Goal: Task Accomplishment & Management: Complete application form

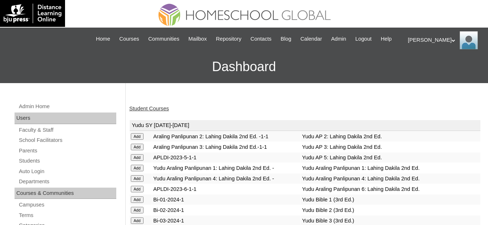
click at [164, 111] on link "Student Courses" at bounding box center [149, 109] width 40 height 6
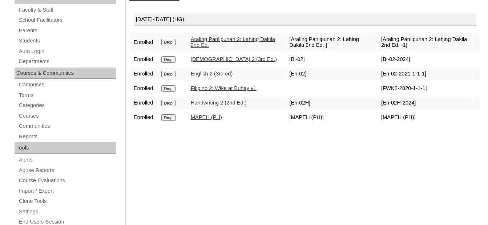
scroll to position [109, 0]
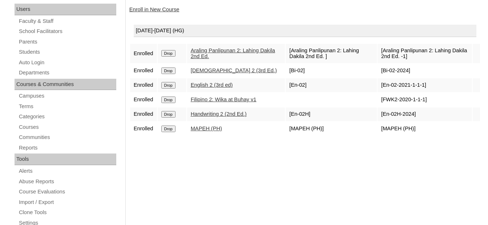
click at [170, 9] on link "Enroll in New Course" at bounding box center [154, 10] width 50 height 6
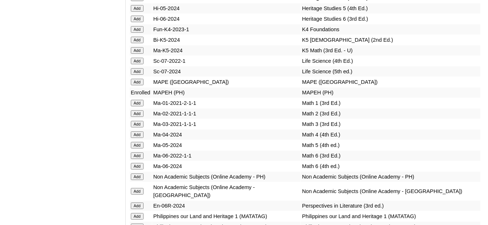
scroll to position [2691, 0]
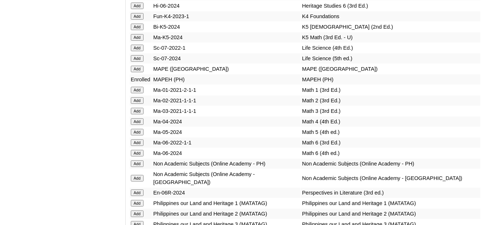
click at [140, 97] on input "Add" at bounding box center [137, 100] width 13 height 7
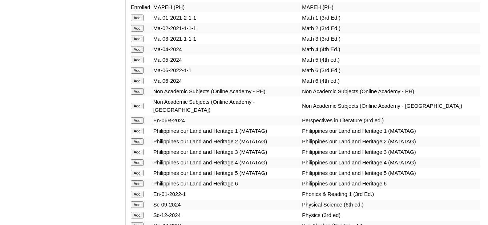
scroll to position [2764, 0]
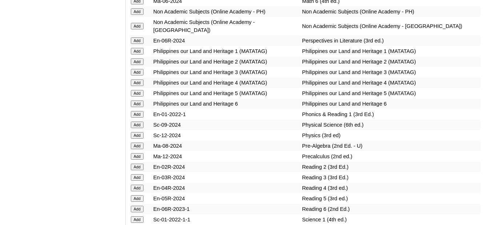
scroll to position [2861, 0]
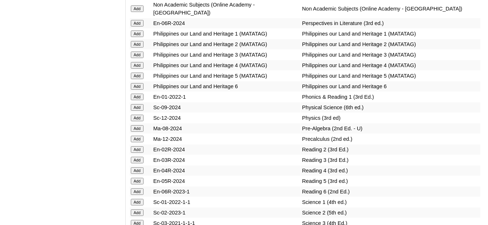
click at [139, 146] on input "Add" at bounding box center [137, 149] width 13 height 7
click at [139, 210] on input "Add" at bounding box center [137, 213] width 13 height 7
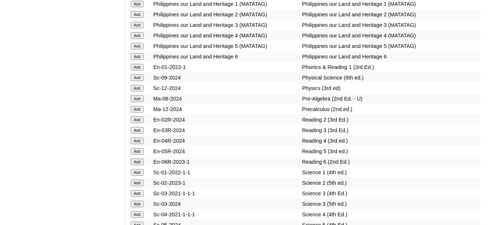
scroll to position [2934, 0]
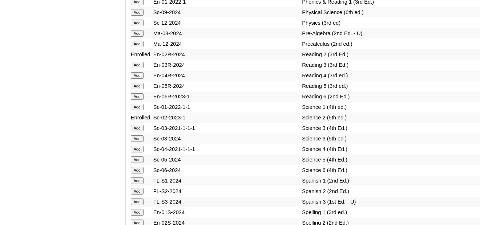
scroll to position [2981, 0]
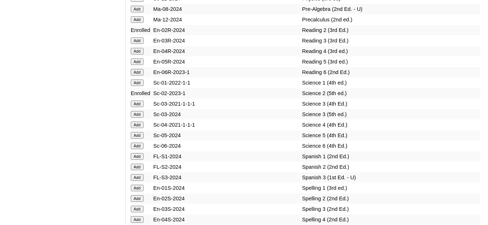
click at [140, 196] on input "Add" at bounding box center [137, 199] width 13 height 7
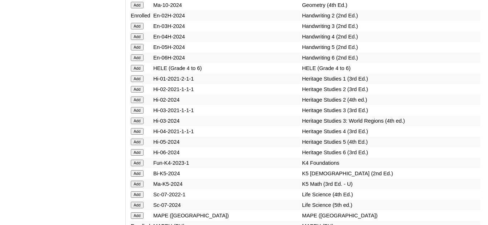
scroll to position [2399, 0]
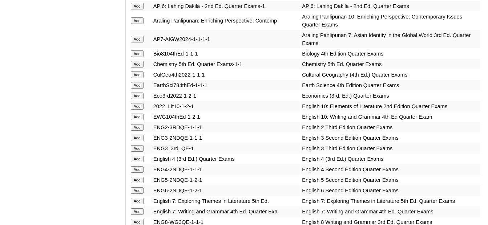
scroll to position [618, 0]
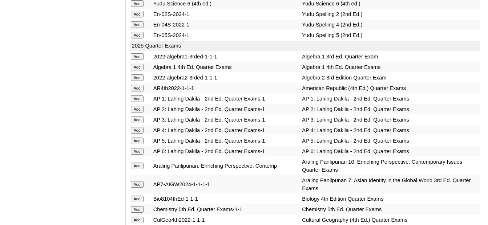
click at [138, 109] on input "Add" at bounding box center [137, 109] width 13 height 7
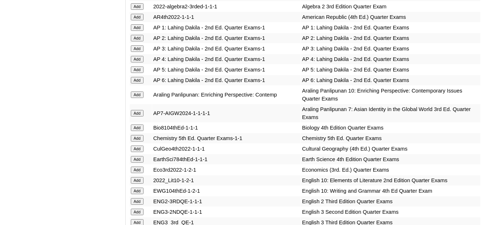
scroll to position [763, 0]
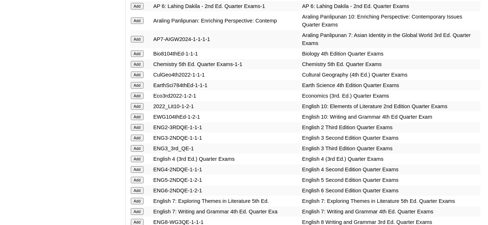
click at [138, 124] on input "Add" at bounding box center [137, 127] width 13 height 7
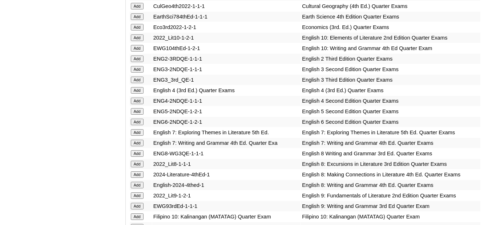
scroll to position [836, 0]
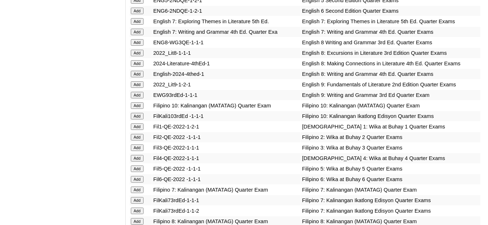
scroll to position [942, 0]
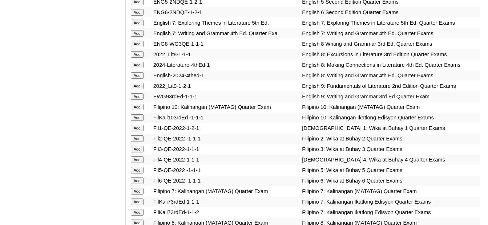
click at [139, 136] on input "Add" at bounding box center [137, 139] width 13 height 7
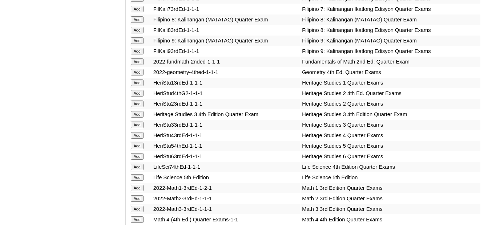
scroll to position [1190, 0]
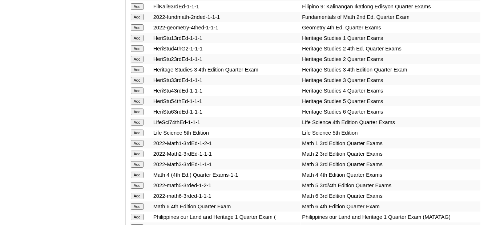
click at [137, 151] on input "Add" at bounding box center [137, 154] width 13 height 7
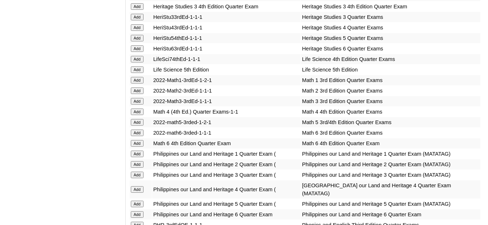
scroll to position [1335, 0]
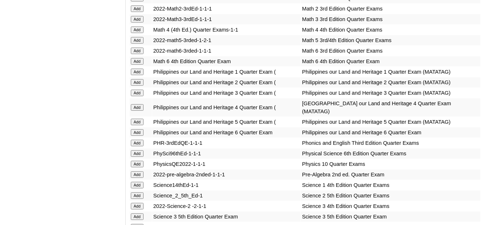
click at [137, 193] on input "Add" at bounding box center [137, 196] width 13 height 7
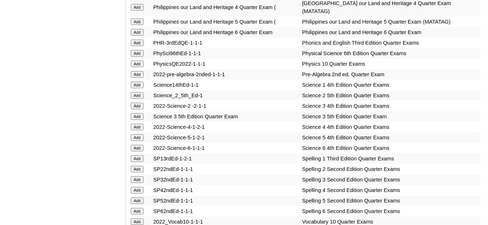
scroll to position [1445, 0]
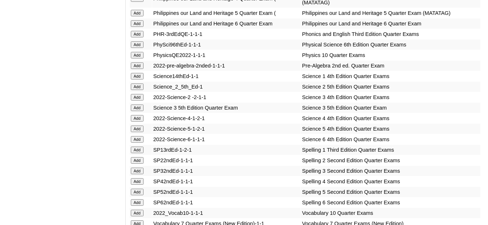
click at [134, 157] on input "Add" at bounding box center [137, 160] width 13 height 7
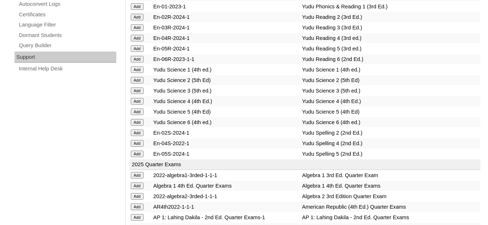
scroll to position [0, 0]
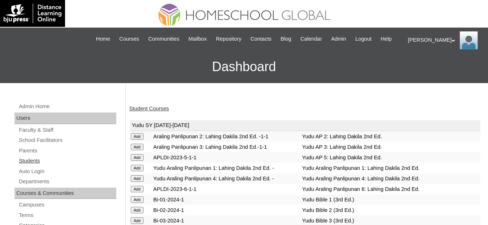
click at [39, 162] on link "Students" at bounding box center [67, 161] width 98 height 9
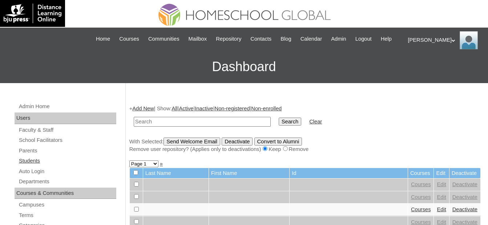
click at [47, 160] on link "Students" at bounding box center [67, 161] width 98 height 9
drag, startPoint x: 179, startPoint y: 122, endPoint x: 214, endPoint y: 124, distance: 35.3
click at [179, 122] on input "text" at bounding box center [202, 122] width 137 height 10
paste input "MHS00222-TECHPH2025"
type input "MHS00222-TECHPH2025"
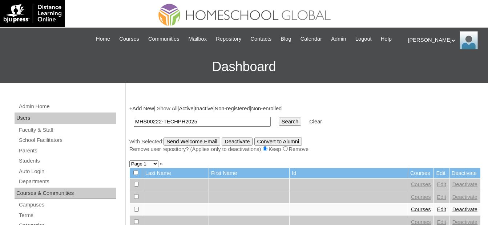
click at [279, 122] on input "Search" at bounding box center [290, 122] width 23 height 8
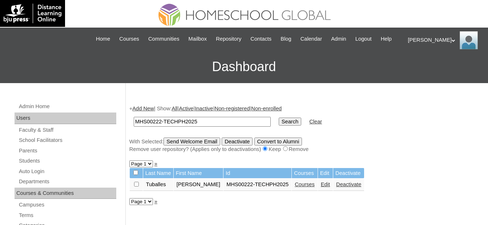
click at [295, 184] on link "Courses" at bounding box center [305, 185] width 20 height 6
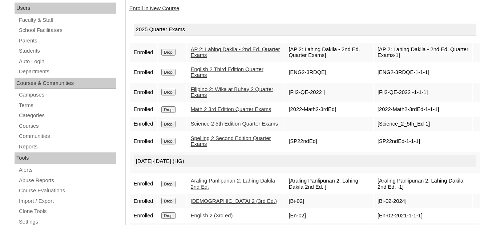
scroll to position [109, 0]
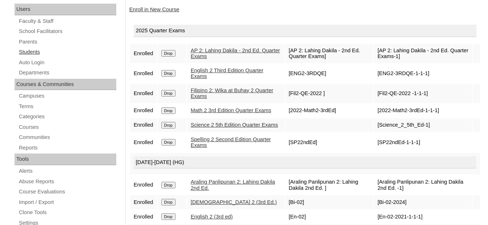
click at [41, 50] on link "Students" at bounding box center [67, 52] width 98 height 9
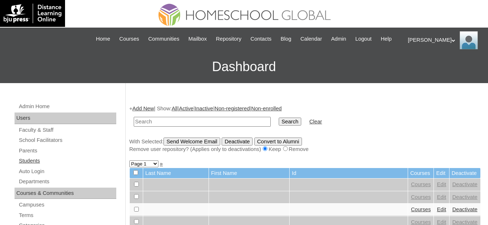
click at [62, 158] on link "Students" at bounding box center [67, 161] width 98 height 9
click at [205, 123] on input "text" at bounding box center [202, 122] width 137 height 10
type input "MHS00224-TECHPH2025"
click at [275, 120] on td "Search" at bounding box center [290, 121] width 30 height 17
click at [279, 122] on input "Search" at bounding box center [290, 122] width 23 height 8
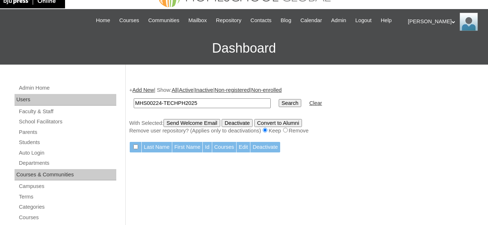
scroll to position [36, 0]
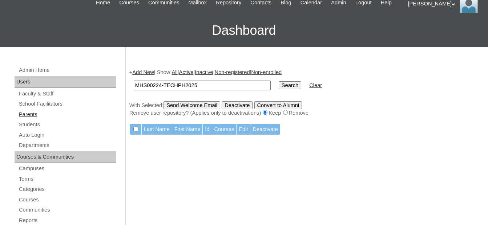
click at [52, 110] on link "Parents" at bounding box center [67, 114] width 98 height 9
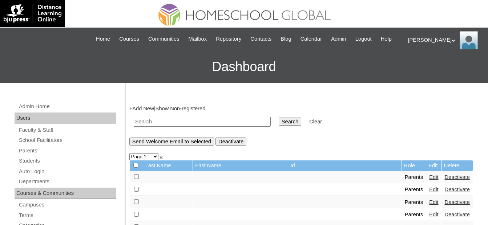
drag, startPoint x: 168, startPoint y: 127, endPoint x: 169, endPoint y: 122, distance: 4.4
click at [168, 127] on td at bounding box center [202, 121] width 144 height 17
drag, startPoint x: 169, startPoint y: 122, endPoint x: 204, endPoint y: 122, distance: 34.5
click at [169, 122] on input "text" at bounding box center [202, 122] width 137 height 10
paste input "MHP0174-TECHPH2025"
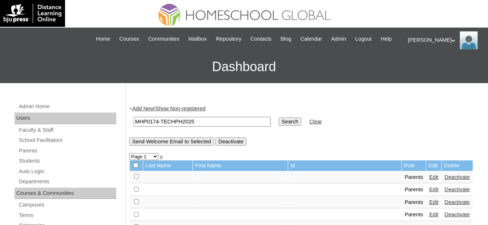
type input "MHP0174-TECHPH2025"
click at [279, 120] on input "Search" at bounding box center [290, 122] width 23 height 8
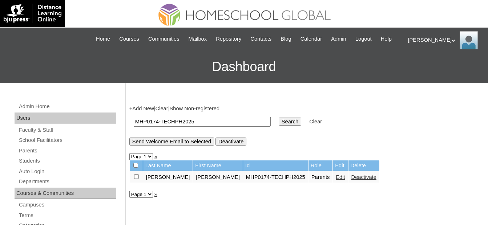
click at [39, 160] on link "Students" at bounding box center [67, 161] width 98 height 9
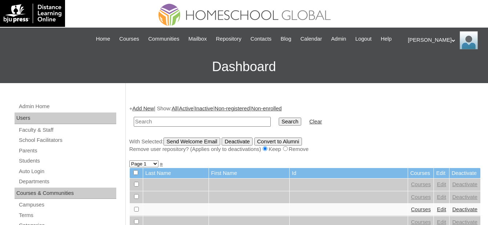
click at [212, 127] on td at bounding box center [202, 121] width 144 height 17
drag, startPoint x: 215, startPoint y: 121, endPoint x: 244, endPoint y: 122, distance: 29.1
click at [215, 121] on input "text" at bounding box center [202, 122] width 137 height 10
paste input "MHS00224-TECHPH2025"
type input "MHS00224-TECHPH2025"
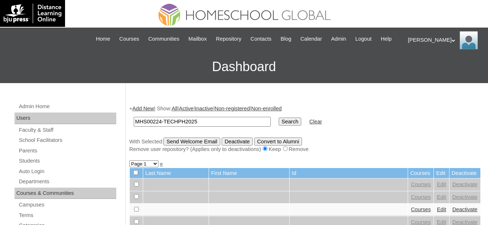
click at [282, 124] on td "Search" at bounding box center [290, 121] width 30 height 17
click at [279, 123] on input "Search" at bounding box center [290, 122] width 23 height 8
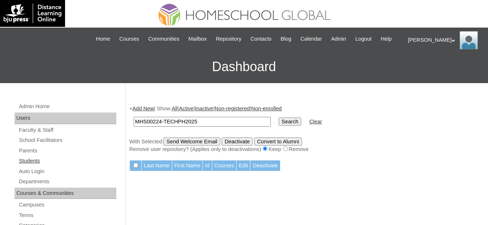
click at [33, 159] on link "Students" at bounding box center [67, 161] width 98 height 9
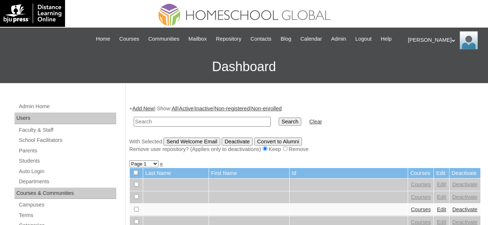
drag, startPoint x: 166, startPoint y: 122, endPoint x: 193, endPoint y: 121, distance: 26.9
click at [166, 122] on input "text" at bounding box center [202, 122] width 137 height 10
type input "MHS00224-TECHPH2025"
click at [251, 123] on td "MHS00224-TECHPH2025" at bounding box center [202, 121] width 144 height 17
click at [279, 123] on input "Search" at bounding box center [290, 122] width 23 height 8
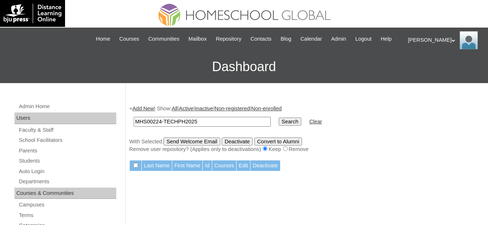
click at [148, 108] on link "Add New" at bounding box center [142, 109] width 21 height 6
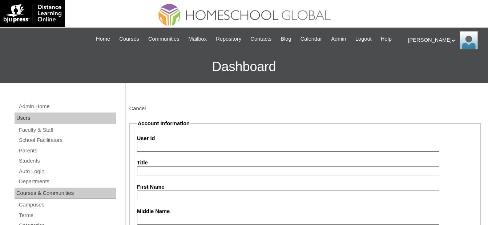
click at [169, 146] on input "User Id" at bounding box center [288, 147] width 303 height 10
paste input "MHS00224-TECHPH2025"
type input "MHS00224-TECHPH2025"
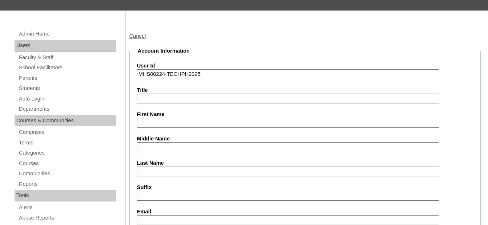
drag, startPoint x: 191, startPoint y: 121, endPoint x: 200, endPoint y: 124, distance: 9.9
click at [191, 121] on input "First Name" at bounding box center [288, 123] width 303 height 10
paste input "Ava Makael"
drag, startPoint x: 169, startPoint y: 125, endPoint x: 111, endPoint y: 119, distance: 58.4
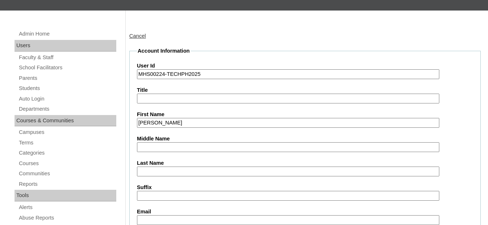
paste input "a"
type input "Ava Makaela"
click at [190, 146] on input "Middle Name" at bounding box center [288, 147] width 303 height 10
paste input "Flores"
type input "Flores"
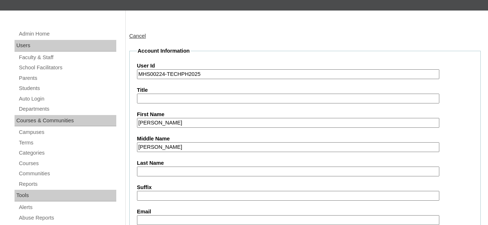
click at [177, 172] on input "Last Name" at bounding box center [288, 172] width 303 height 10
paste input "Fellizar"
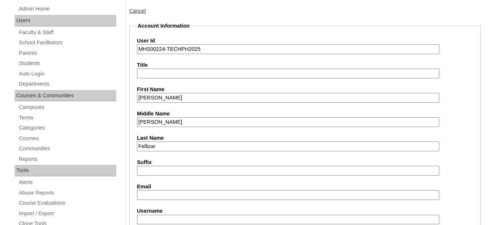
scroll to position [145, 0]
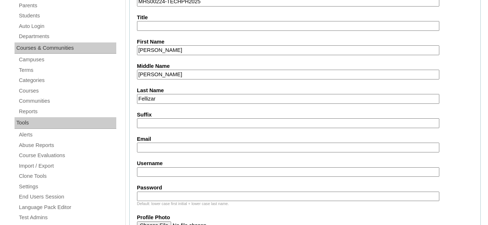
type input "Fellizar"
click at [152, 144] on input "Email" at bounding box center [288, 148] width 303 height 10
paste input "jnj.fellizar@gmail.com"
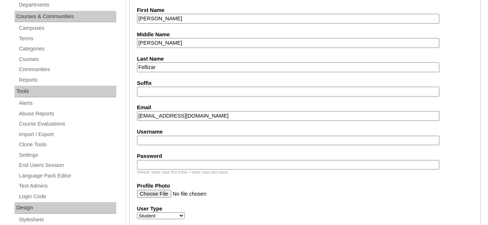
scroll to position [218, 0]
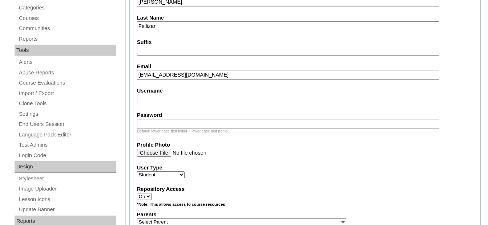
type input "jnj.fellizar@gmail.com"
click at [156, 105] on fieldset "Account Information User Id MHS00224-TECHPH2025 Title First Name Ava Makaela Mi…" at bounding box center [305, 196] width 352 height 588
click at [157, 99] on input "Username" at bounding box center [288, 100] width 303 height 10
click at [177, 103] on input "Username" at bounding box center [288, 100] width 303 height 10
paste input "avamakaelafellizar"
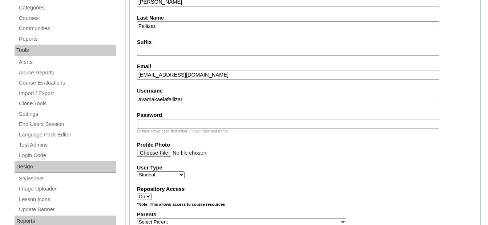
type input "avamakaelafellizar"
drag, startPoint x: 174, startPoint y: 123, endPoint x: 255, endPoint y: 139, distance: 81.8
click at [174, 123] on input "Password" at bounding box center [288, 124] width 303 height 10
paste input "250006740"
type input "250006740"
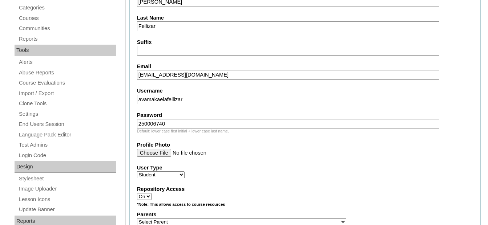
click at [326, 157] on input "Profile Photo" at bounding box center [288, 153] width 303 height 8
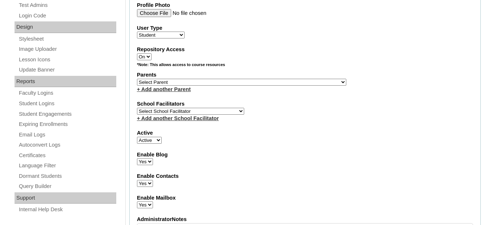
scroll to position [363, 0]
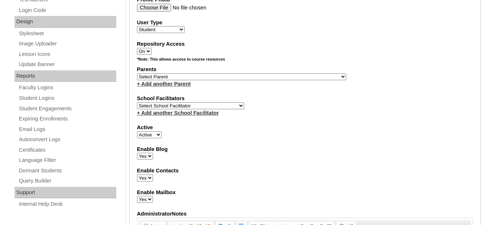
click at [194, 79] on select "Select Parent , , , , , , , , , , , , , , , , , , , , , , , , , , , , , , , , ,…" at bounding box center [241, 76] width 209 height 7
select select "43806"
click at [137, 73] on select "Select Parent , , , , , , , , , , , , , , , , , , , , , , , , , , , , , , , , ,…" at bounding box center [241, 76] width 209 height 7
click at [332, 174] on label "Enable Contacts" at bounding box center [305, 171] width 336 height 8
click at [153, 175] on select "Yes No" at bounding box center [145, 178] width 16 height 7
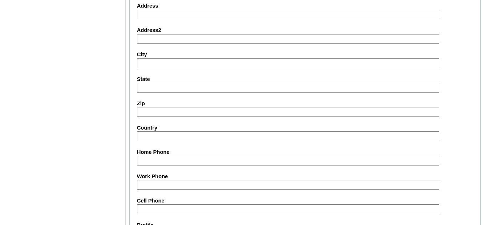
scroll to position [881, 0]
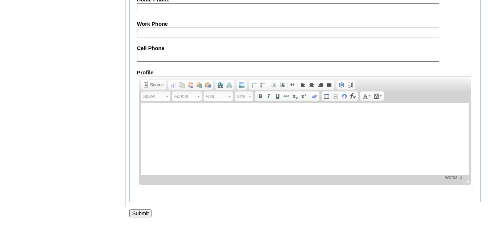
click at [148, 212] on input "Submit" at bounding box center [140, 214] width 23 height 8
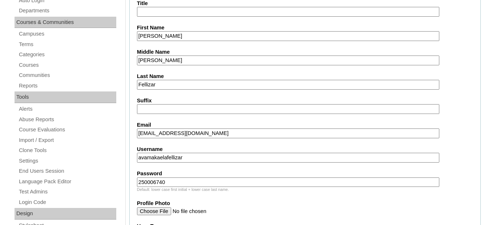
scroll to position [218, 0]
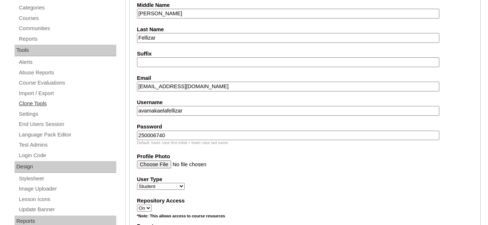
drag, startPoint x: 197, startPoint y: 107, endPoint x: 116, endPoint y: 106, distance: 81.4
paste input "text"
type input "avafellizar"
click at [290, 168] on input "Profile Photo" at bounding box center [288, 165] width 303 height 8
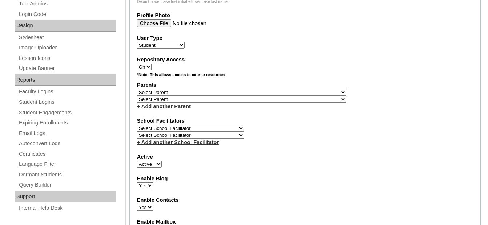
scroll to position [363, 0]
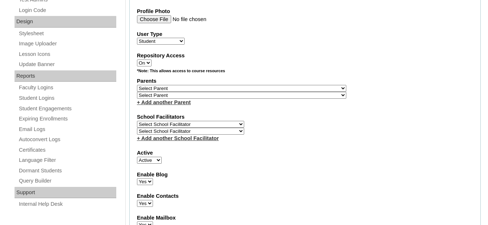
click at [184, 90] on select "Select Parent , , , , , , , , , , , , , , , , , , , , , , , , , , , , , , , , ,…" at bounding box center [241, 88] width 209 height 7
select select "43806"
click at [137, 85] on select "Select Parent , , , , , , , , , , , , , , , , , , , , , , , , , , , , , , , , ,…" at bounding box center [241, 88] width 209 height 7
click at [306, 185] on div "Enable Blog Yes No" at bounding box center [305, 178] width 336 height 15
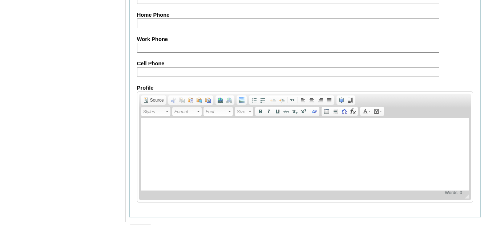
scroll to position [906, 0]
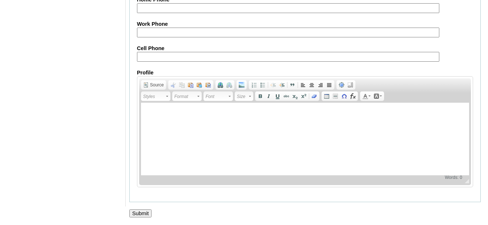
click at [143, 211] on input "Submit" at bounding box center [140, 214] width 23 height 8
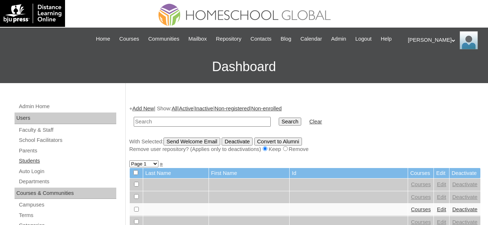
click at [47, 160] on link "Students" at bounding box center [67, 161] width 98 height 9
type input "MHS00224-TECHPH2025"
click at [279, 119] on input "Search" at bounding box center [290, 122] width 23 height 8
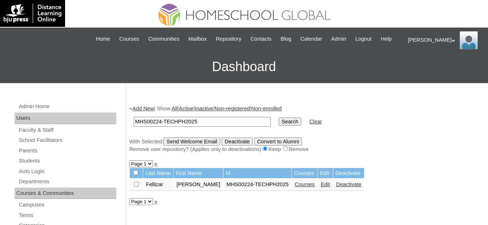
click at [295, 185] on link "Courses" at bounding box center [305, 185] width 20 height 6
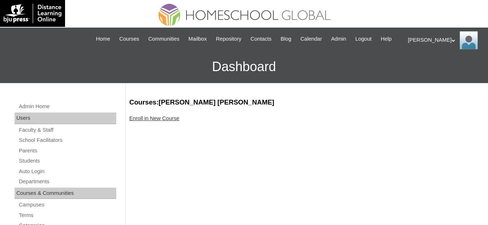
click at [171, 118] on link "Enroll in New Course" at bounding box center [154, 119] width 50 height 6
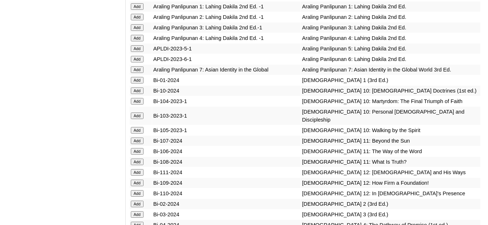
scroll to position [1817, 0]
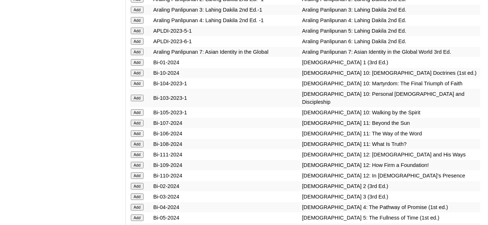
click at [134, 204] on input "Add" at bounding box center [137, 207] width 13 height 7
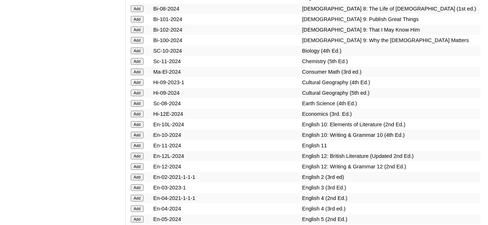
scroll to position [2108, 0]
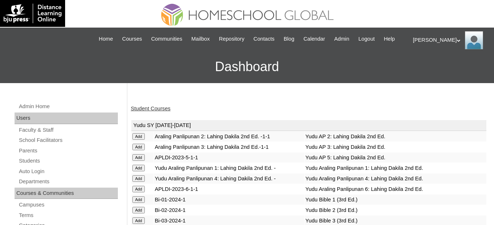
click at [145, 127] on td "Yudu SY [DATE]-[DATE]" at bounding box center [308, 125] width 355 height 11
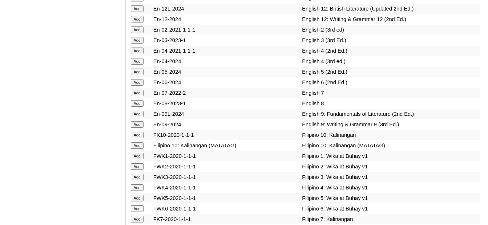
scroll to position [2217, 0]
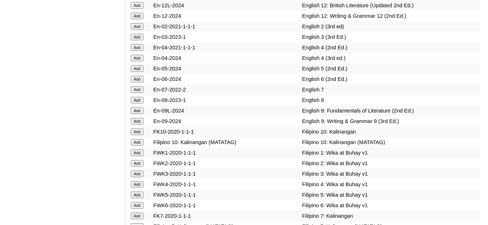
click at [138, 181] on input "Add" at bounding box center [137, 184] width 13 height 7
click at [143, 55] on input "Add" at bounding box center [137, 58] width 13 height 7
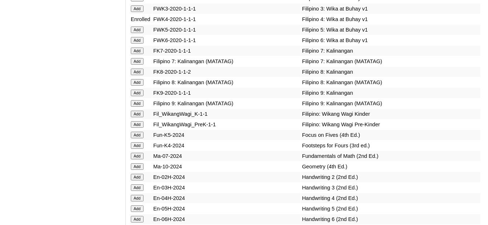
scroll to position [2398, 0]
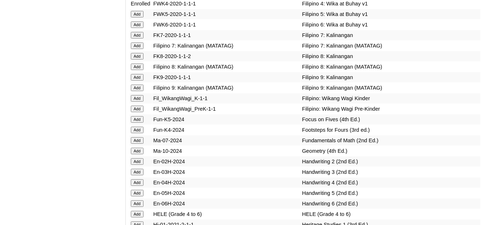
click at [137, 211] on input "Add" at bounding box center [137, 214] width 13 height 7
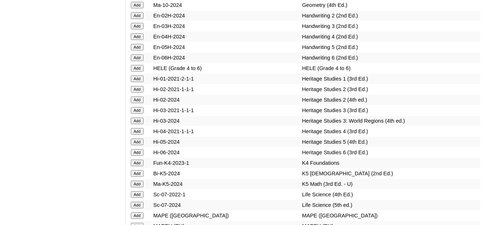
scroll to position [2580, 0]
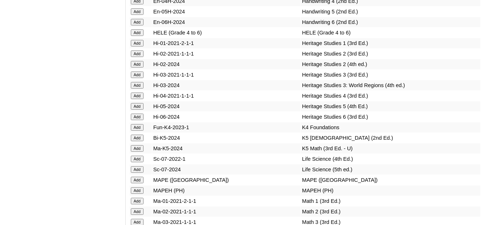
click at [140, 188] on input "Add" at bounding box center [137, 191] width 13 height 7
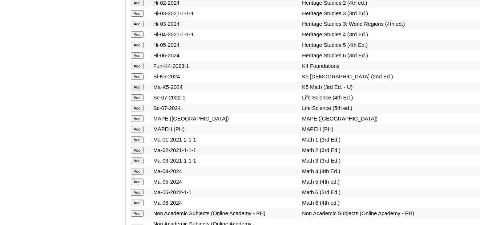
scroll to position [2689, 0]
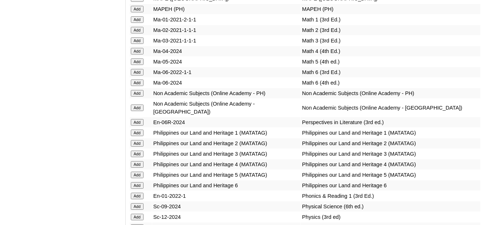
scroll to position [2798, 0]
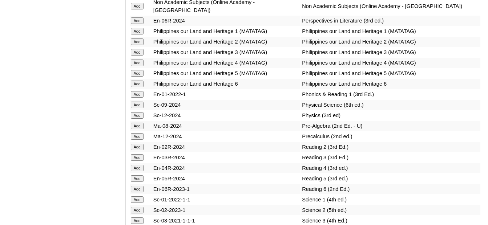
scroll to position [2871, 0]
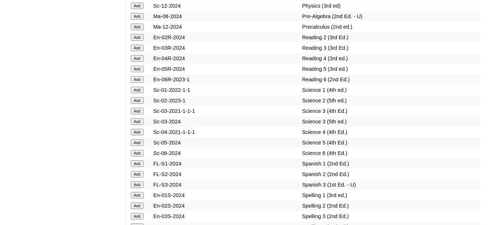
scroll to position [2980, 0]
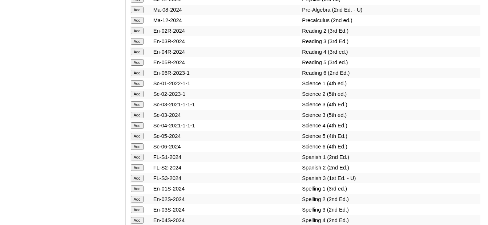
click at [137, 217] on input "Add" at bounding box center [137, 220] width 13 height 7
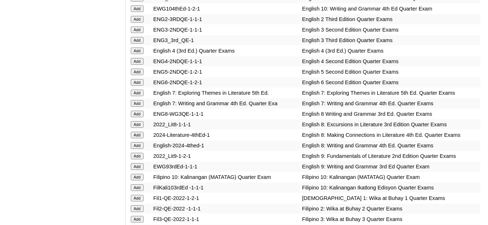
scroll to position [908, 0]
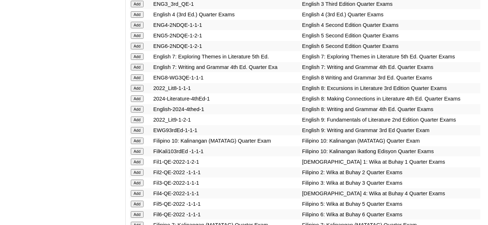
click at [136, 190] on input "Add" at bounding box center [137, 193] width 13 height 7
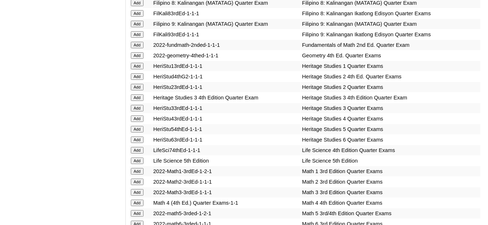
scroll to position [1162, 0]
click at [136, 200] on input "Add" at bounding box center [137, 203] width 13 height 7
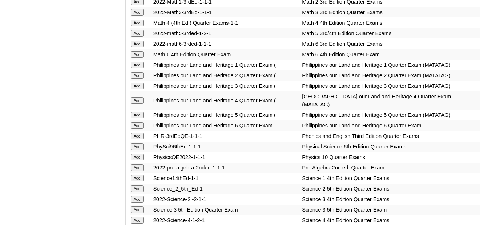
scroll to position [1344, 0]
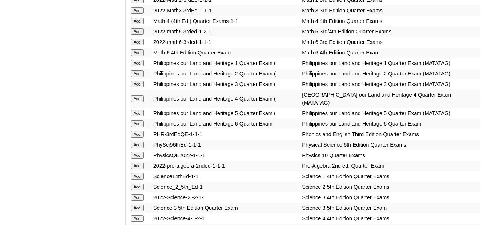
click at [131, 216] on input "Add" at bounding box center [137, 219] width 13 height 7
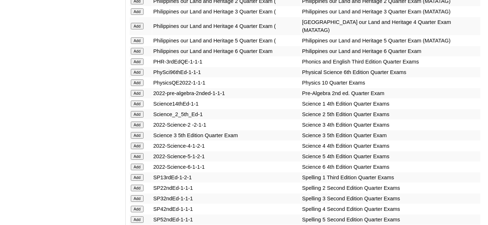
scroll to position [1453, 0]
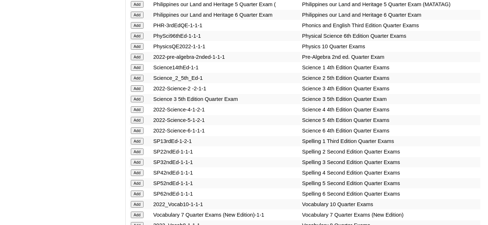
click at [141, 170] on input "Add" at bounding box center [137, 173] width 13 height 7
click at [136, 107] on input "Add" at bounding box center [137, 110] width 13 height 7
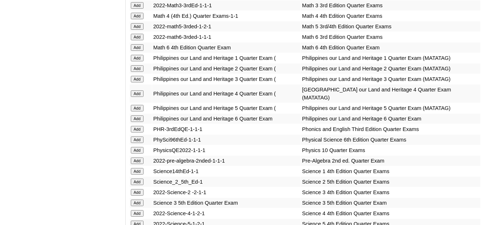
scroll to position [1308, 0]
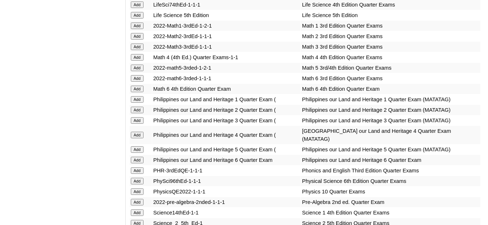
click at [134, 132] on input "Add" at bounding box center [137, 135] width 13 height 7
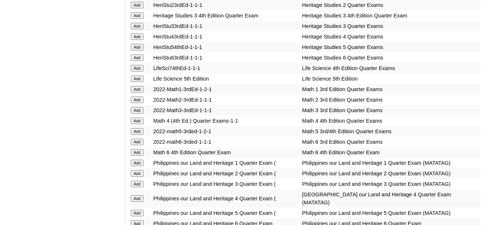
scroll to position [1235, 0]
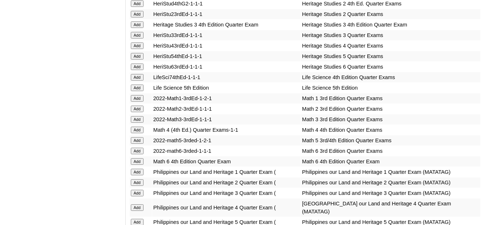
click at [141, 127] on input "Add" at bounding box center [137, 130] width 13 height 7
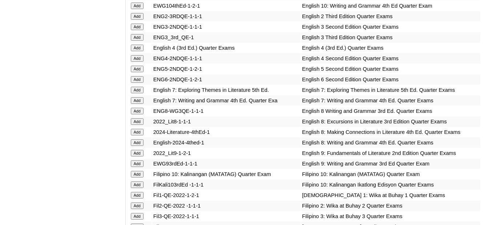
scroll to position [872, 0]
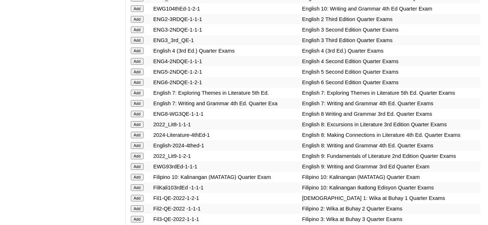
click at [142, 48] on input "Add" at bounding box center [137, 51] width 13 height 7
click at [139, 48] on input "Add" at bounding box center [137, 51] width 13 height 7
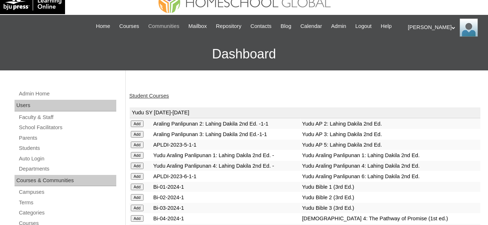
scroll to position [0, 0]
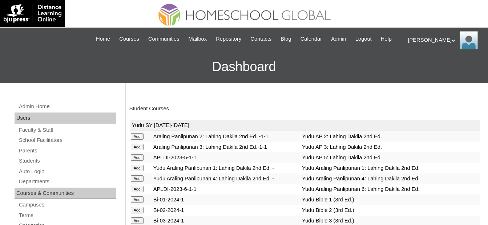
click at [153, 111] on link "Student Courses" at bounding box center [149, 109] width 40 height 6
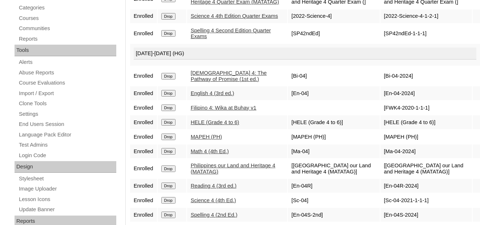
scroll to position [254, 0]
